Goal: Task Accomplishment & Management: Use online tool/utility

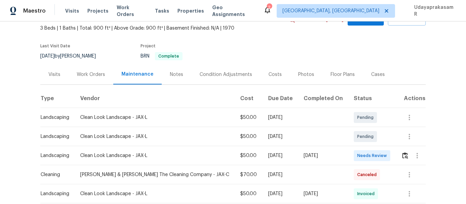
scroll to position [102, 0]
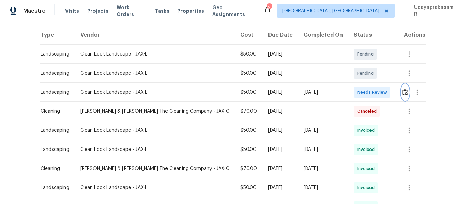
click at [402, 94] on img "button" at bounding box center [405, 92] width 6 height 6
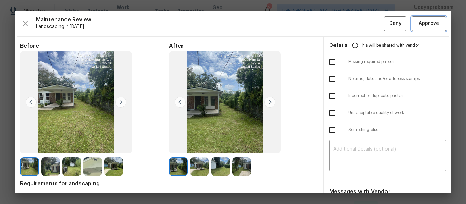
click at [428, 24] on span "Approve" at bounding box center [428, 23] width 20 height 9
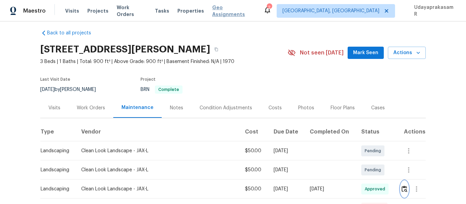
scroll to position [0, 0]
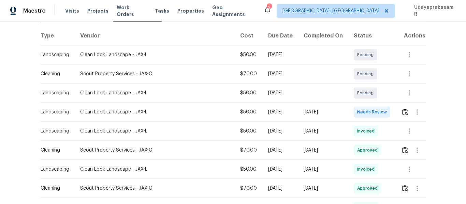
scroll to position [102, 0]
click at [402, 115] on img "button" at bounding box center [405, 111] width 6 height 6
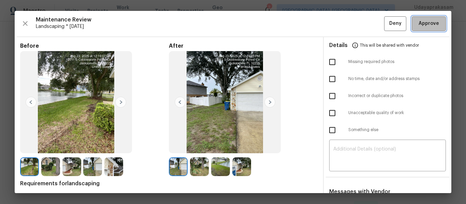
click at [429, 20] on span "Approve" at bounding box center [428, 23] width 20 height 9
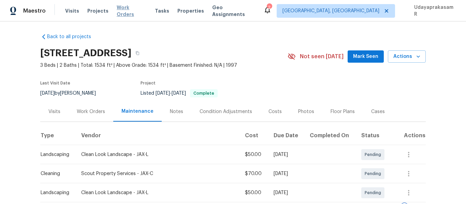
scroll to position [0, 0]
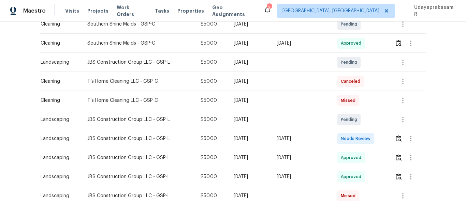
scroll to position [136, 0]
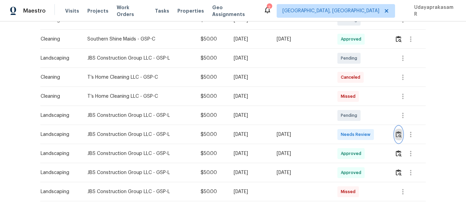
click at [400, 135] on img "button" at bounding box center [399, 134] width 6 height 6
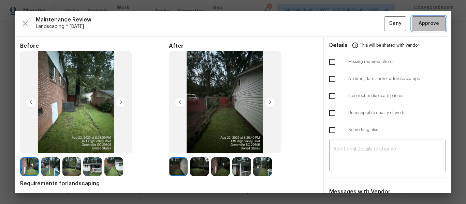
click at [430, 29] on button "Approve" at bounding box center [429, 23] width 34 height 15
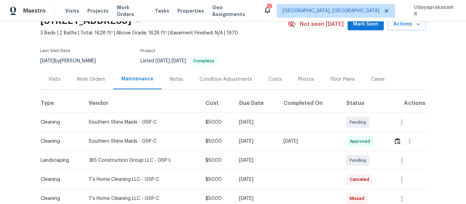
scroll to position [0, 0]
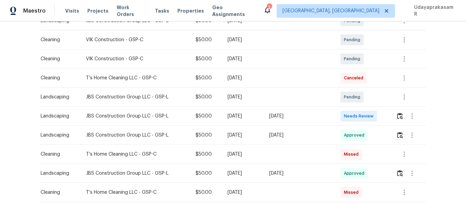
scroll to position [136, 0]
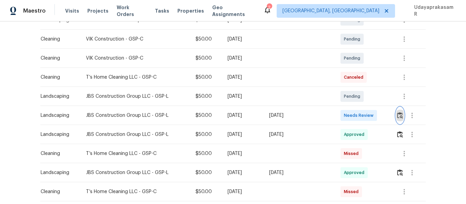
click at [398, 116] on img "button" at bounding box center [400, 115] width 6 height 6
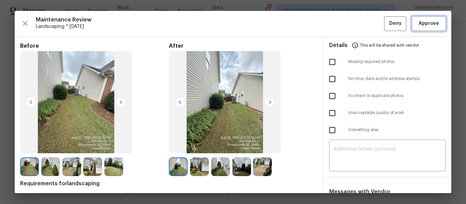
click at [423, 20] on span "Approve" at bounding box center [428, 23] width 20 height 9
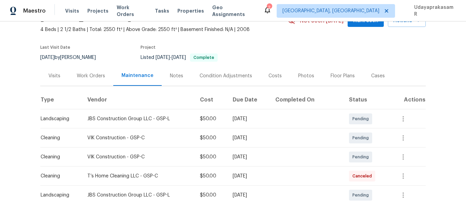
scroll to position [34, 0]
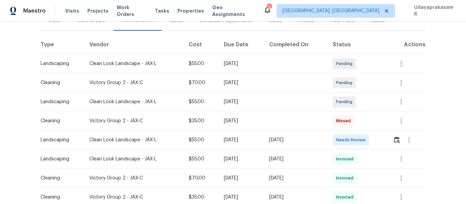
scroll to position [102, 0]
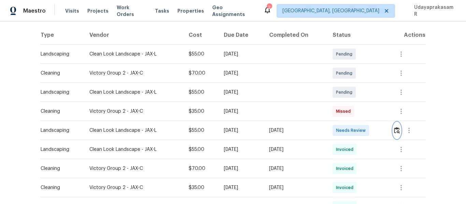
click at [396, 133] on img "button" at bounding box center [397, 130] width 6 height 6
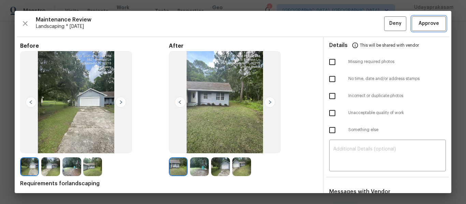
click at [420, 28] on span "Approve" at bounding box center [428, 23] width 20 height 9
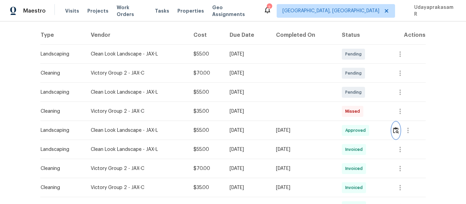
scroll to position [0, 0]
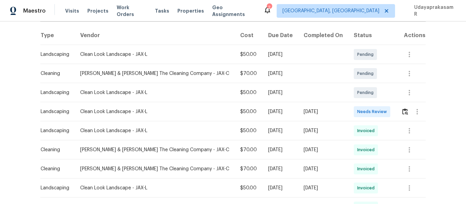
scroll to position [102, 0]
click at [402, 114] on img "button" at bounding box center [405, 111] width 6 height 6
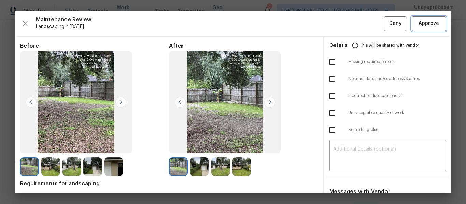
click at [427, 21] on span "Approve" at bounding box center [428, 23] width 20 height 9
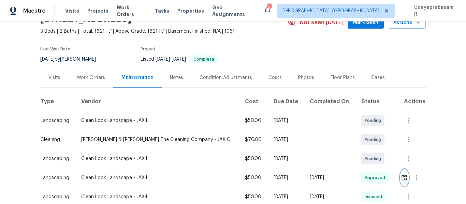
scroll to position [34, 0]
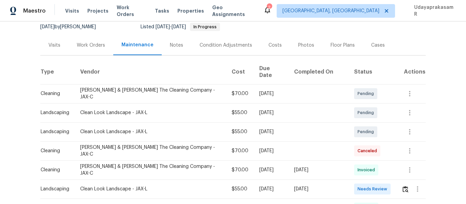
scroll to position [102, 0]
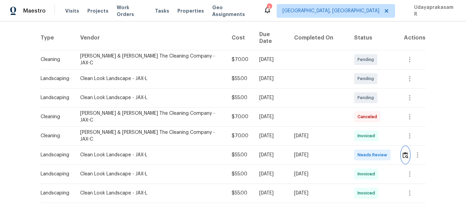
click at [402, 152] on img "button" at bounding box center [405, 155] width 6 height 6
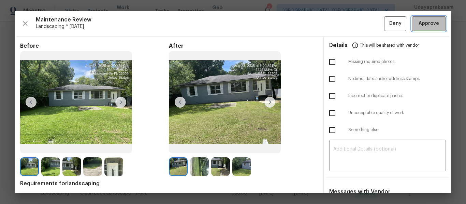
click at [422, 21] on span "Approve" at bounding box center [428, 23] width 20 height 9
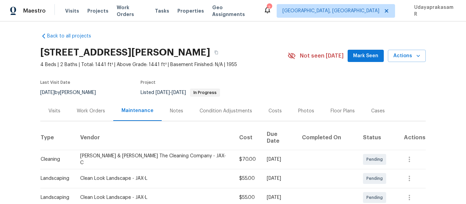
scroll to position [0, 0]
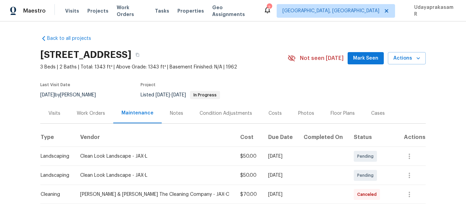
scroll to position [34, 0]
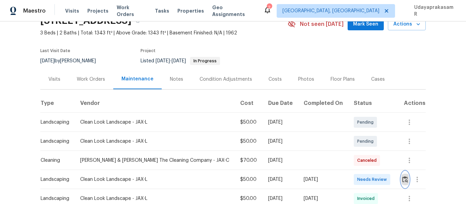
click at [402, 182] on img "button" at bounding box center [405, 179] width 6 height 6
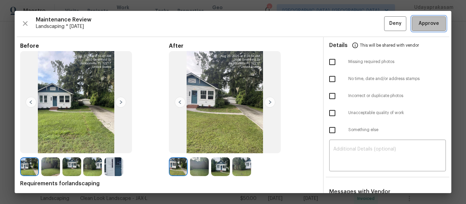
click at [435, 23] on button "Approve" at bounding box center [429, 23] width 34 height 15
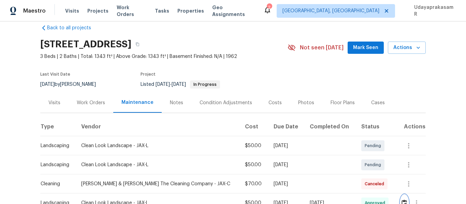
scroll to position [0, 0]
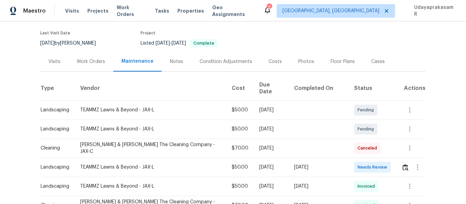
scroll to position [102, 0]
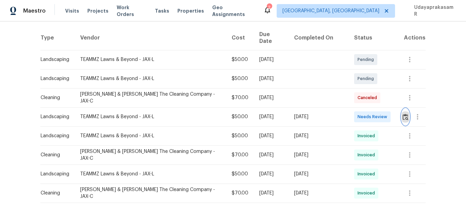
click at [402, 114] on img "button" at bounding box center [405, 117] width 6 height 6
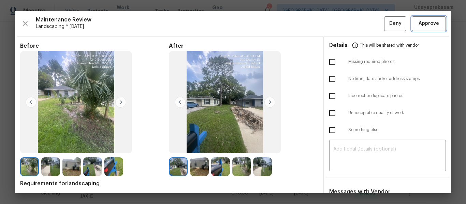
click at [424, 19] on button "Approve" at bounding box center [429, 23] width 34 height 15
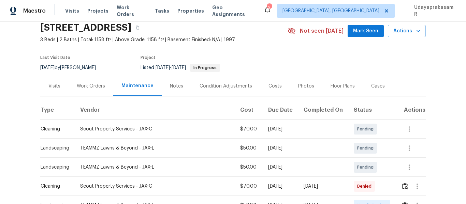
scroll to position [68, 0]
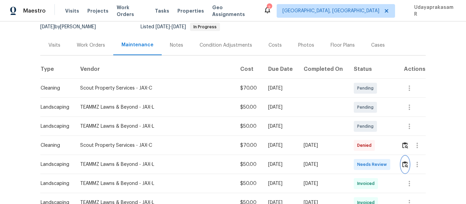
click at [402, 166] on img "button" at bounding box center [405, 164] width 6 height 6
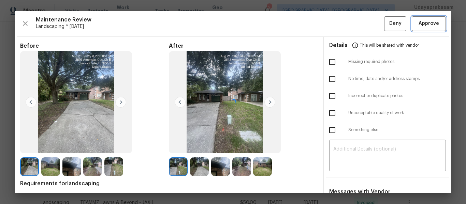
click at [424, 26] on span "Approve" at bounding box center [428, 23] width 20 height 9
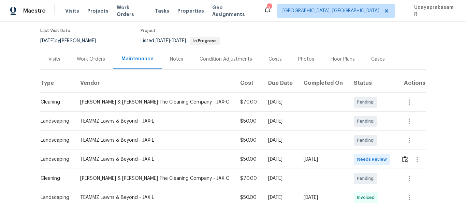
scroll to position [102, 0]
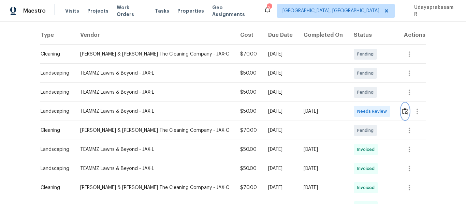
click at [403, 111] on img "button" at bounding box center [405, 111] width 6 height 6
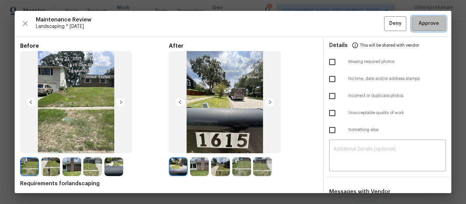
click at [427, 26] on span "Approve" at bounding box center [428, 23] width 20 height 9
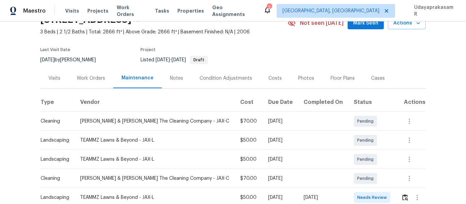
scroll to position [68, 0]
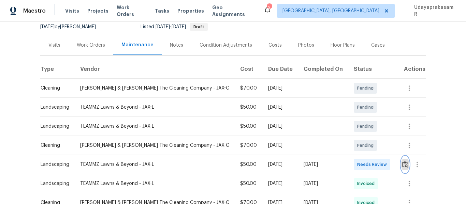
click at [402, 163] on img "button" at bounding box center [405, 164] width 6 height 6
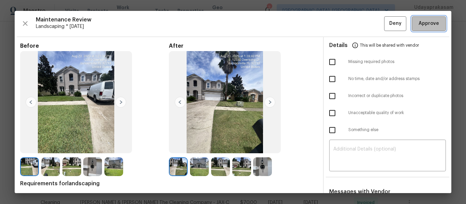
click at [418, 24] on span "Approve" at bounding box center [428, 23] width 20 height 9
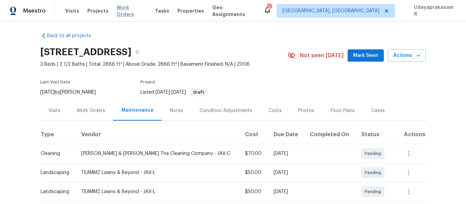
scroll to position [0, 0]
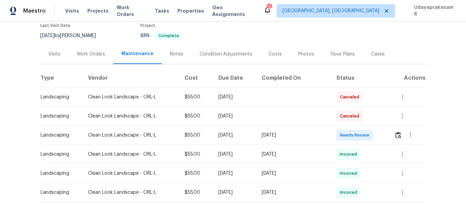
scroll to position [102, 0]
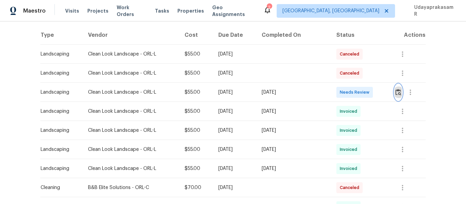
click at [398, 90] on img "button" at bounding box center [398, 92] width 6 height 6
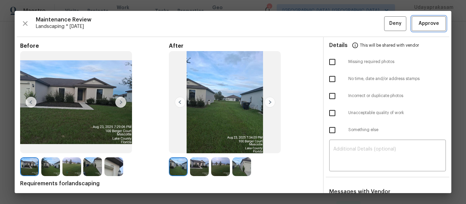
click at [421, 23] on span "Approve" at bounding box center [428, 23] width 20 height 9
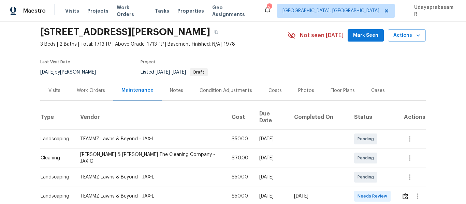
scroll to position [34, 0]
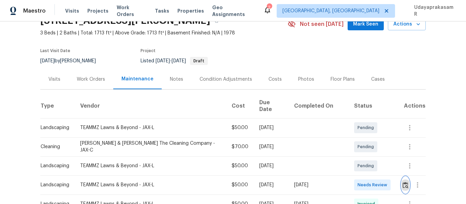
click at [402, 182] on img "button" at bounding box center [405, 185] width 6 height 6
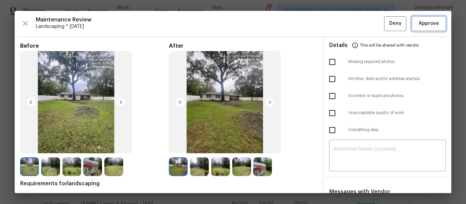
click at [430, 27] on span "Approve" at bounding box center [428, 23] width 20 height 9
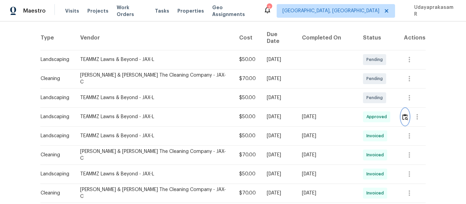
scroll to position [0, 0]
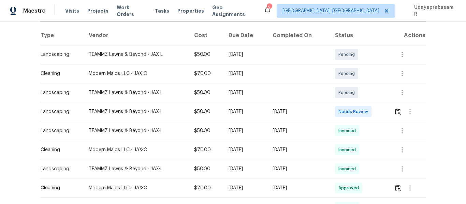
scroll to position [102, 0]
click at [399, 112] on img "button" at bounding box center [398, 111] width 6 height 6
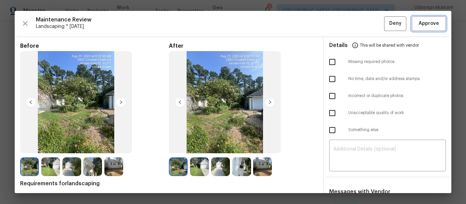
click at [426, 21] on span "Approve" at bounding box center [428, 23] width 20 height 9
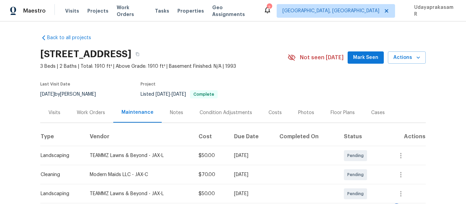
scroll to position [0, 0]
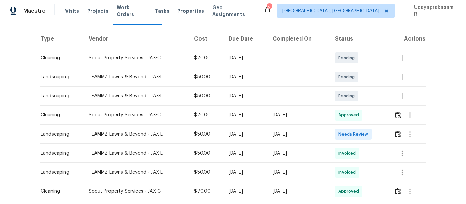
scroll to position [102, 0]
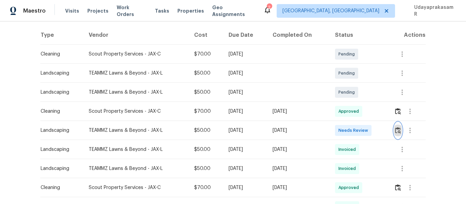
click at [398, 131] on img "button" at bounding box center [398, 130] width 6 height 6
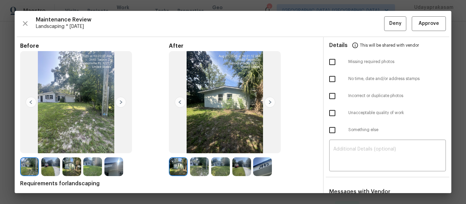
click at [122, 102] on img at bounding box center [120, 102] width 11 height 11
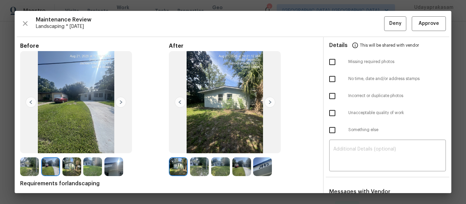
click at [122, 102] on img at bounding box center [120, 102] width 11 height 11
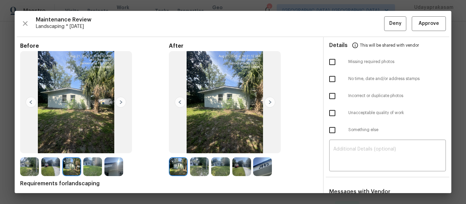
click at [122, 102] on img at bounding box center [120, 102] width 11 height 11
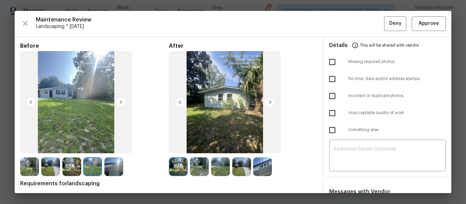
click at [267, 102] on img at bounding box center [269, 102] width 11 height 11
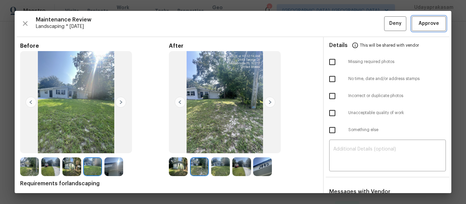
click at [418, 23] on span "Approve" at bounding box center [428, 23] width 20 height 9
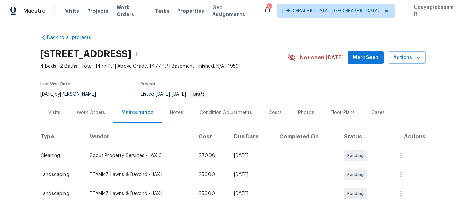
scroll to position [0, 0]
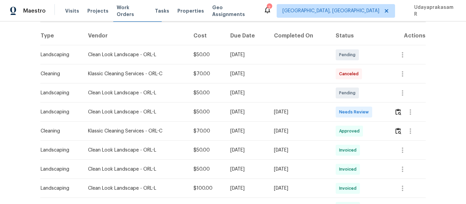
scroll to position [102, 0]
click at [398, 111] on img "button" at bounding box center [398, 111] width 6 height 6
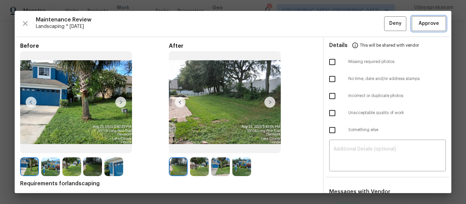
click at [423, 24] on span "Approve" at bounding box center [428, 23] width 20 height 9
